Goal: Find specific page/section: Find specific page/section

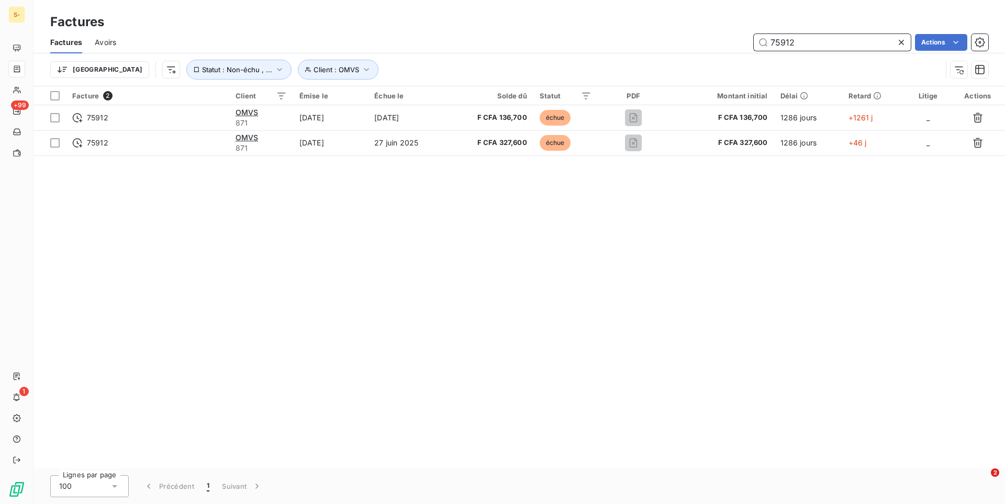
drag, startPoint x: 848, startPoint y: 44, endPoint x: 702, endPoint y: 44, distance: 145.5
click at [754, 44] on input "75912" at bounding box center [832, 42] width 157 height 17
paste input "135038"
type input "135038"
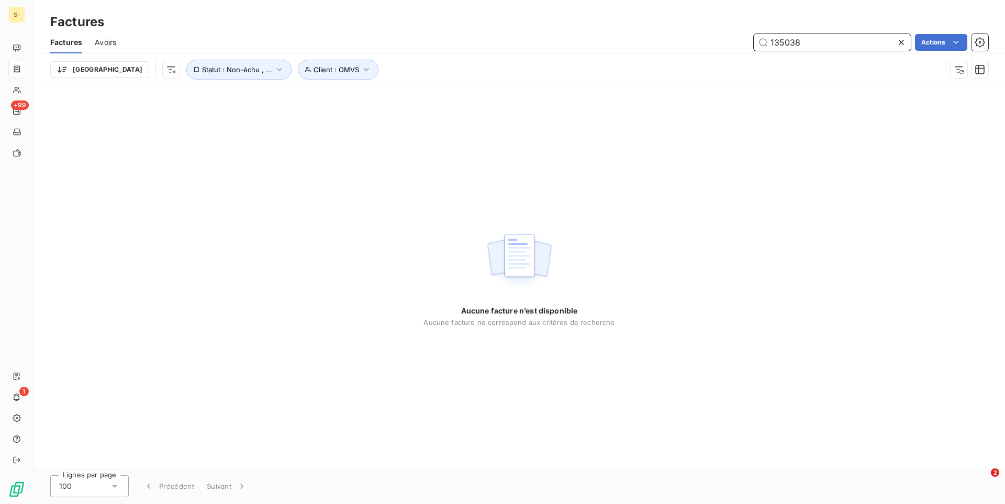
click at [112, 39] on span "Avoirs" at bounding box center [105, 42] width 21 height 10
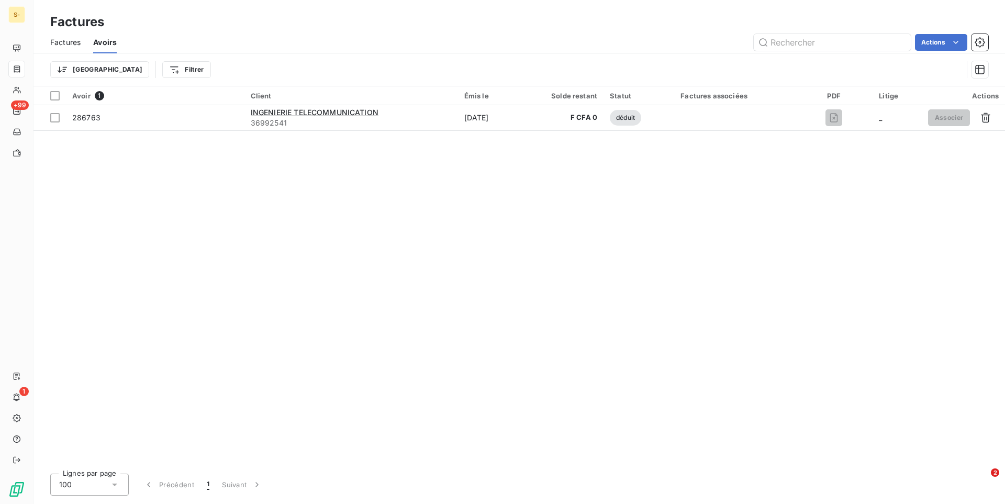
click at [62, 44] on span "Factures" at bounding box center [65, 42] width 30 height 10
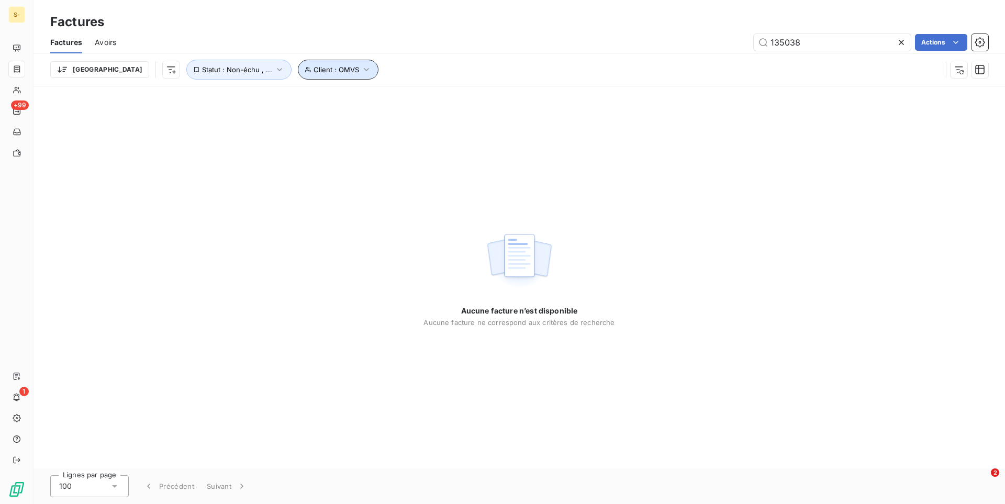
click at [314, 73] on span "Client : OMVS" at bounding box center [337, 69] width 46 height 8
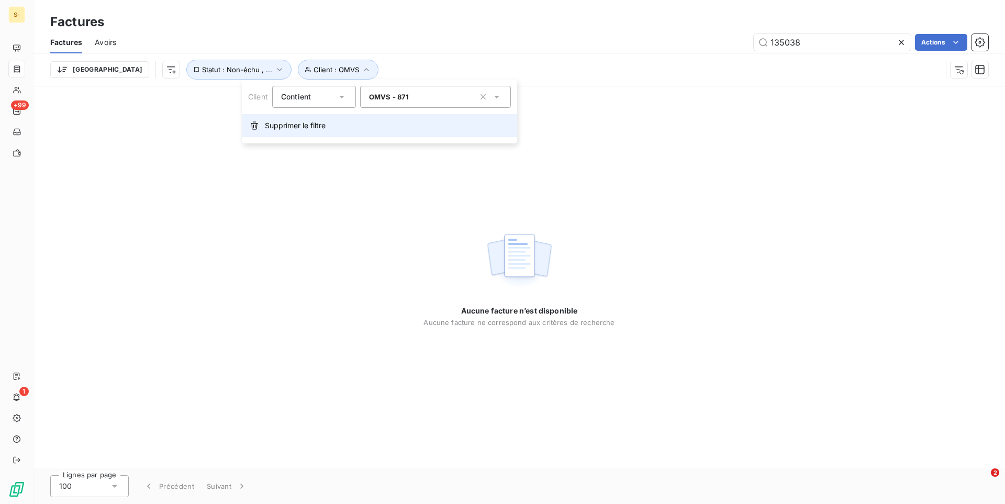
click at [287, 121] on span "Supprimer le filtre" at bounding box center [295, 125] width 61 height 10
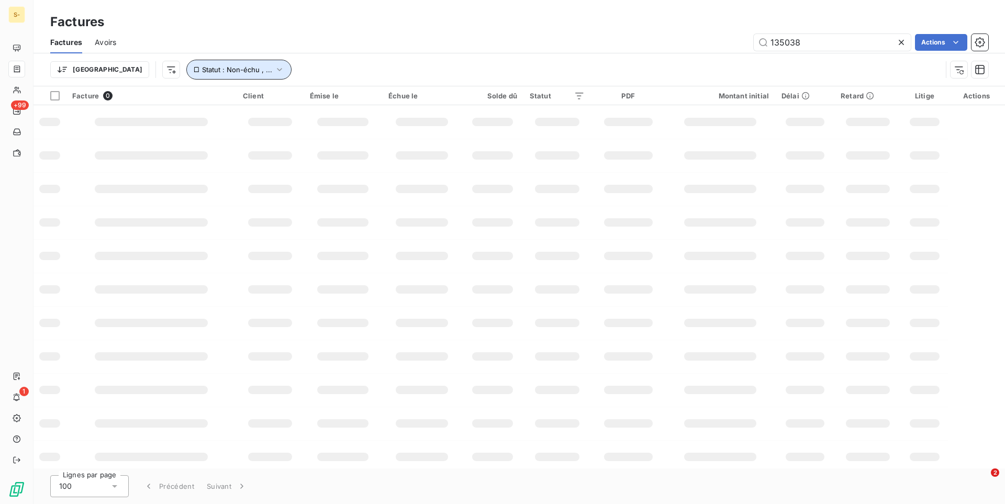
click at [274, 69] on icon "button" at bounding box center [279, 69] width 10 height 10
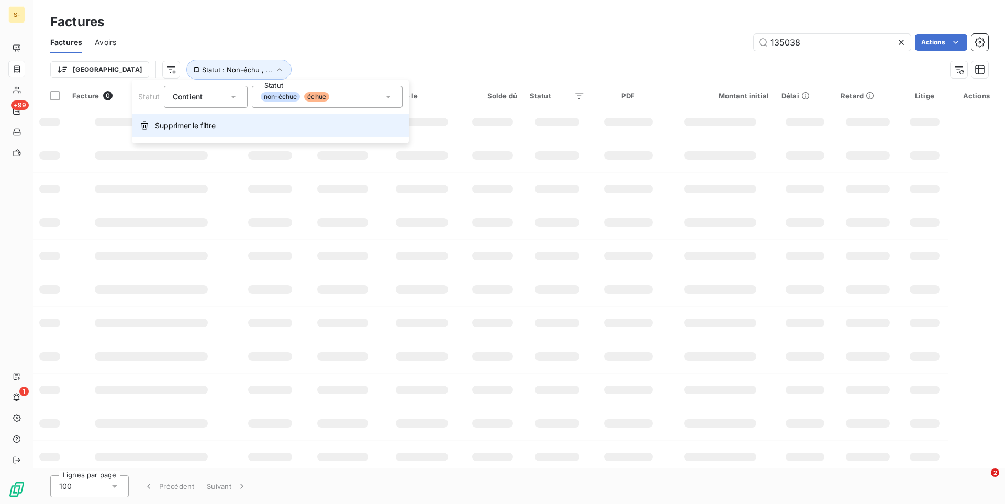
click at [224, 124] on button "Supprimer le filtre" at bounding box center [270, 125] width 277 height 23
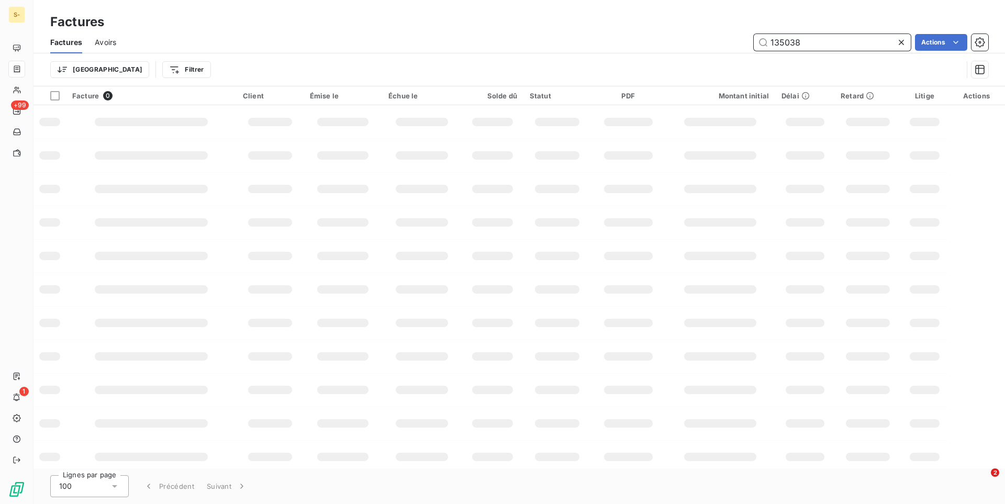
click at [837, 44] on input "135038" at bounding box center [832, 42] width 157 height 17
click at [832, 40] on input "135038" at bounding box center [832, 42] width 157 height 17
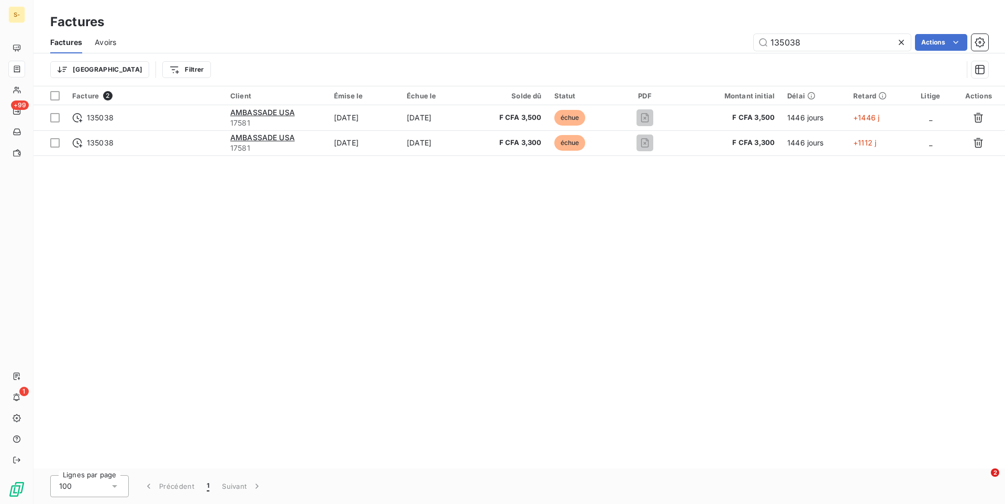
click at [566, 55] on div "Trier Filtrer" at bounding box center [519, 69] width 938 height 32
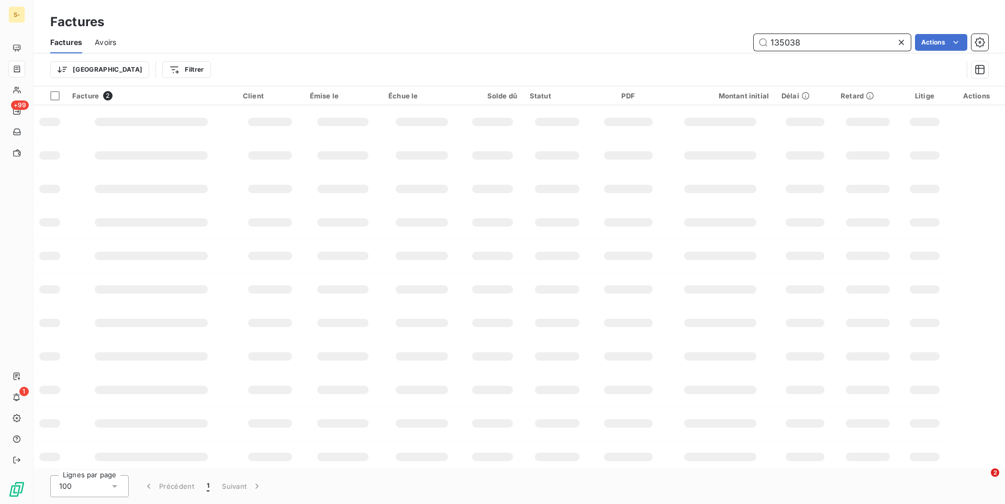
click at [811, 44] on input "135038" at bounding box center [832, 42] width 157 height 17
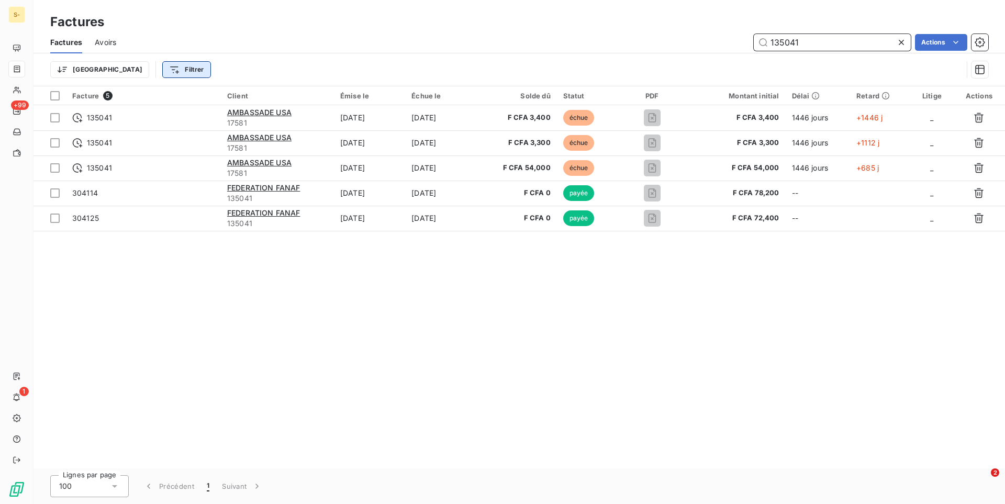
type input "135041"
click at [115, 71] on html "S- +99 1 Factures Factures Avoirs 135041 Actions Trier Filtrer Facture 5 Client…" at bounding box center [502, 252] width 1005 height 504
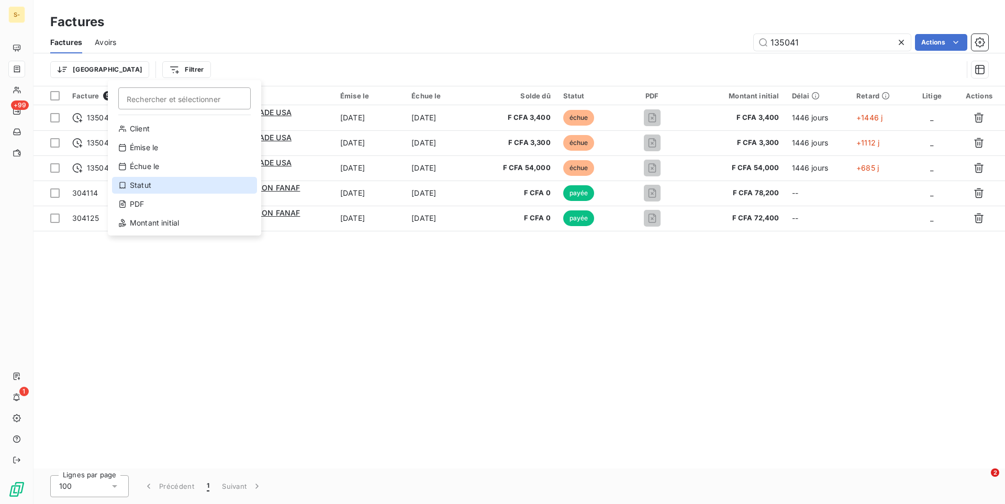
click at [163, 191] on div "Statut" at bounding box center [184, 185] width 145 height 17
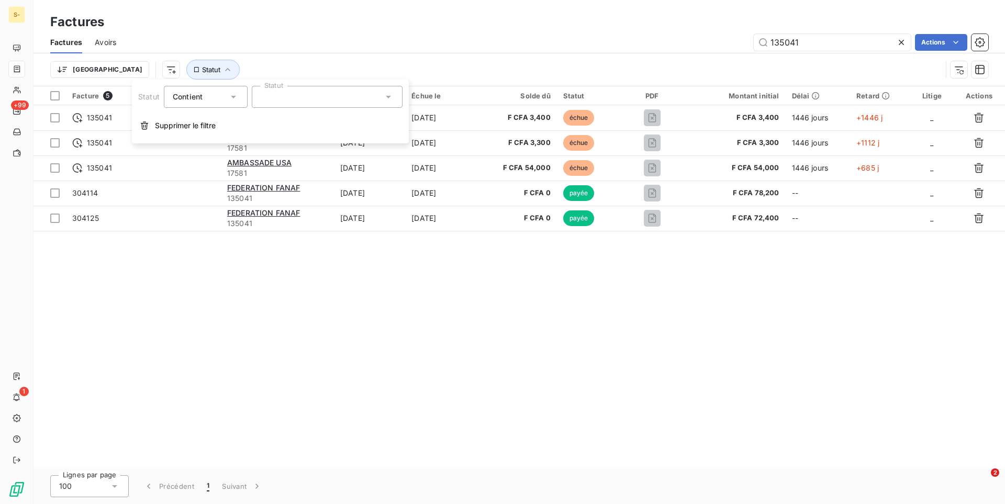
click at [330, 99] on div at bounding box center [327, 97] width 151 height 22
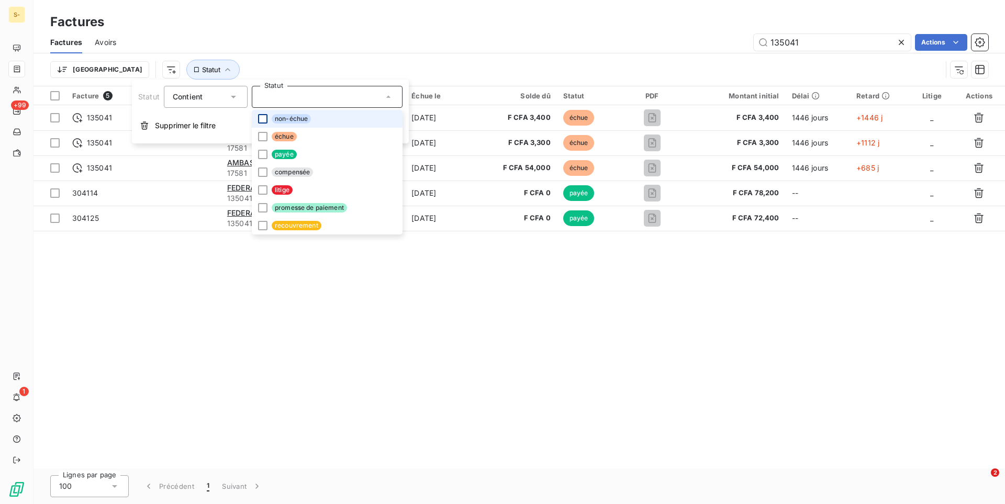
click at [259, 123] on div at bounding box center [262, 118] width 9 height 9
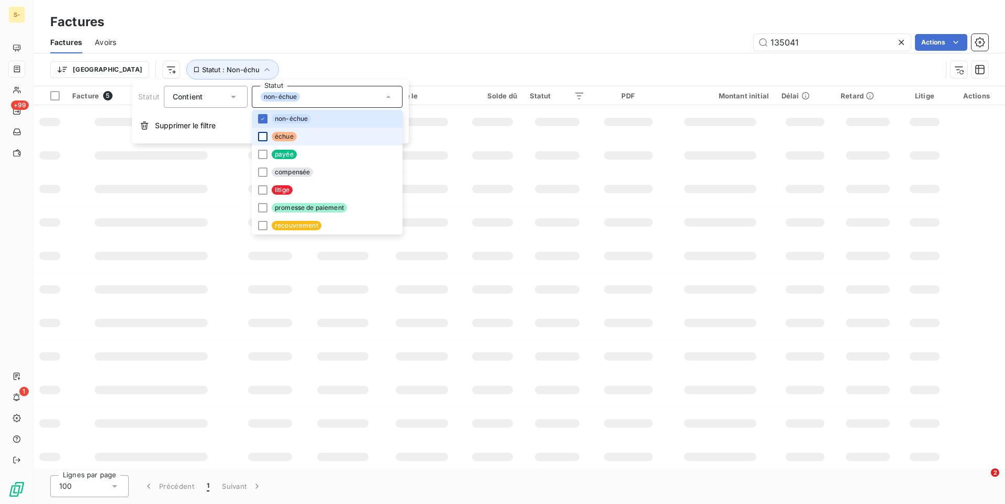
click at [260, 138] on div at bounding box center [262, 136] width 9 height 9
click at [406, 48] on div "135041 Actions" at bounding box center [559, 42] width 860 height 17
